Goal: Task Accomplishment & Management: Manage account settings

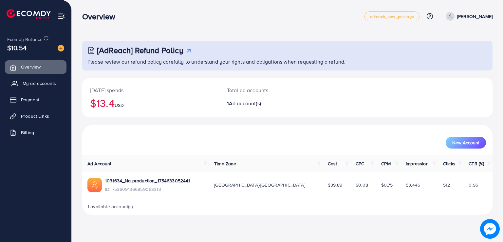
click at [35, 89] on link "My ad accounts" at bounding box center [36, 83] width 62 height 13
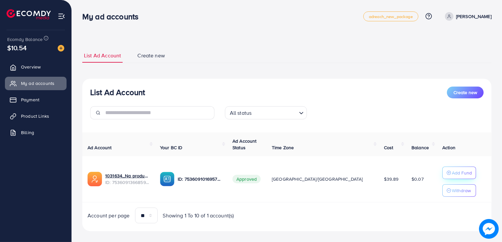
click at [452, 174] on p "Add Fund" at bounding box center [462, 173] width 20 height 8
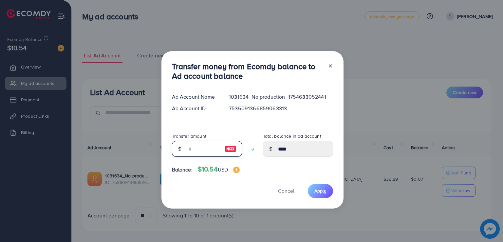
click at [190, 151] on input "number" at bounding box center [203, 149] width 33 height 16
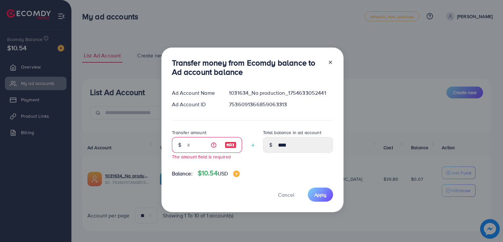
click at [332, 63] on div at bounding box center [328, 69] width 10 height 22
click at [329, 65] on div at bounding box center [328, 69] width 10 height 22
click at [330, 60] on icon at bounding box center [330, 62] width 5 height 5
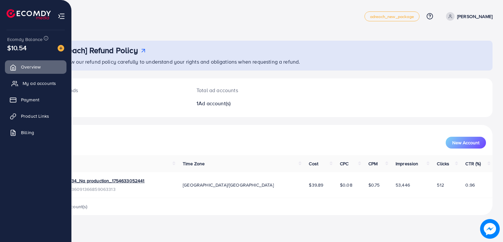
click at [32, 77] on link "My ad accounts" at bounding box center [36, 83] width 62 height 13
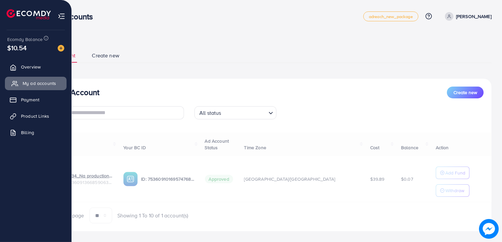
click at [31, 81] on span "My ad accounts" at bounding box center [39, 83] width 33 height 7
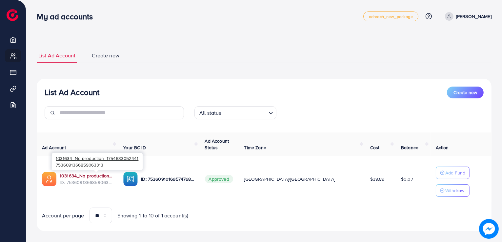
click at [105, 177] on link "1031634_Na production_1754633052441" at bounding box center [86, 175] width 53 height 7
